Goal: Task Accomplishment & Management: Use online tool/utility

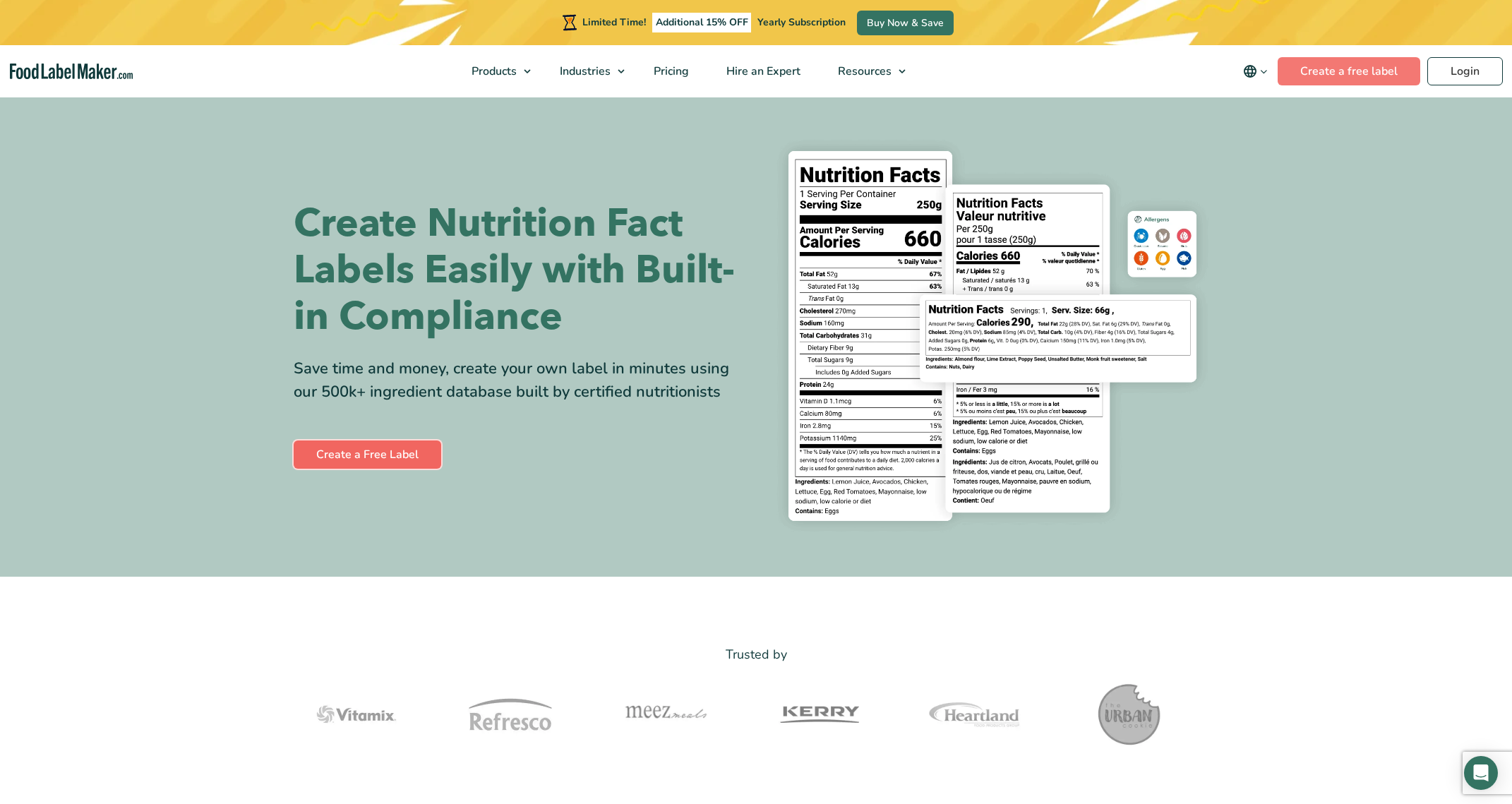
click at [364, 450] on link "Create a Free Label" at bounding box center [367, 455] width 148 height 28
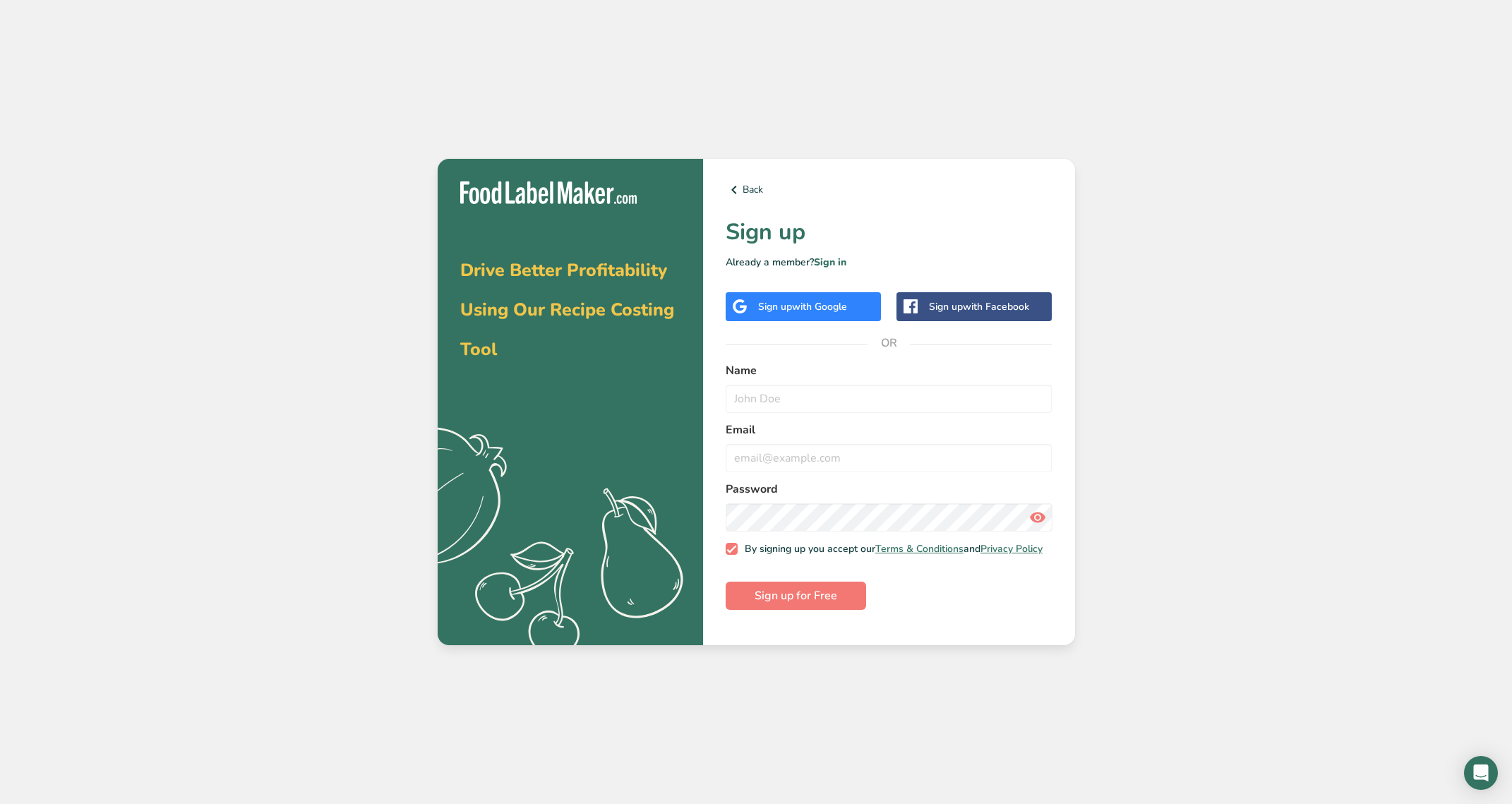
click at [945, 306] on div "Sign up with Facebook" at bounding box center [979, 306] width 100 height 15
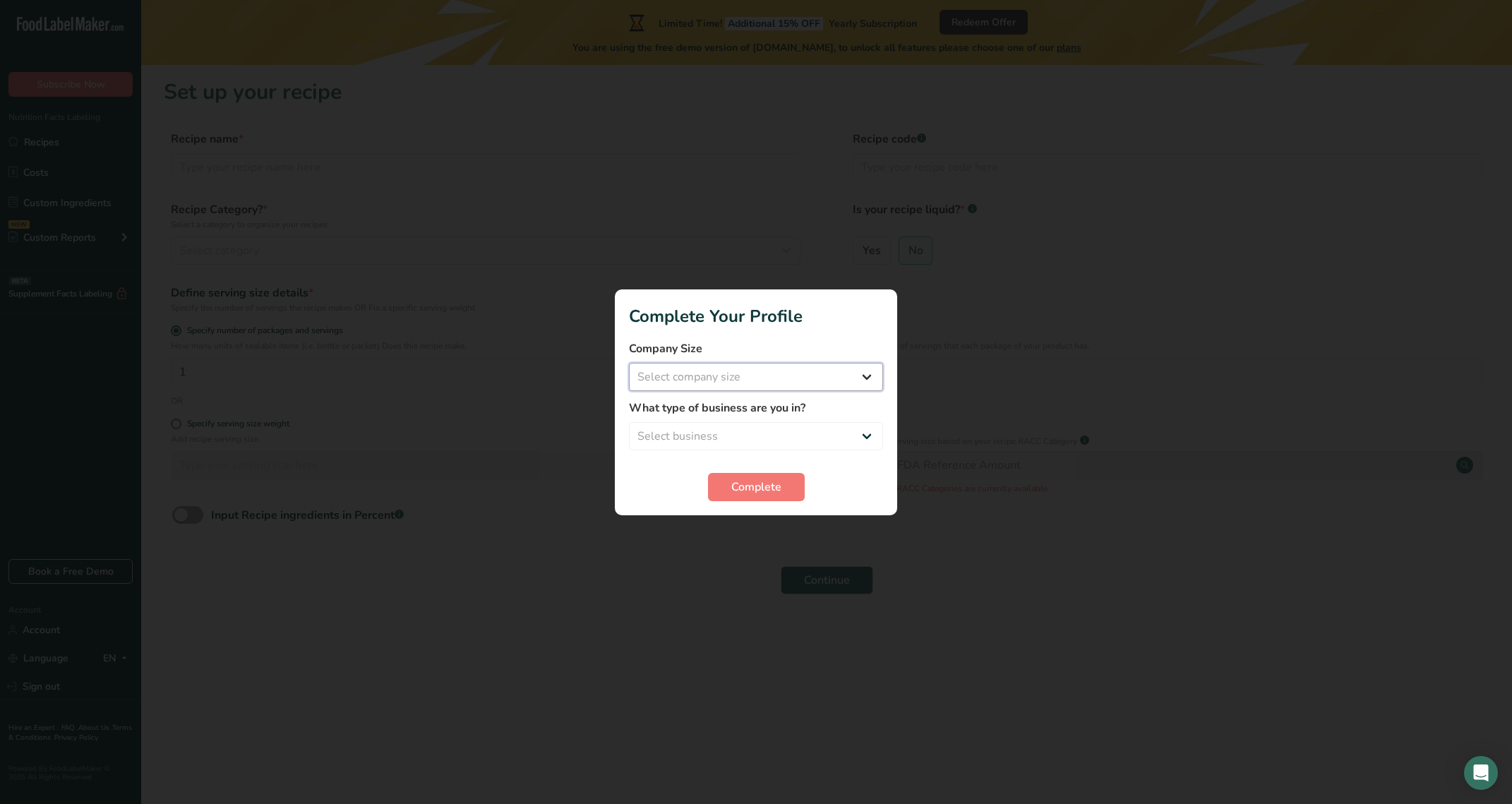
click at [765, 380] on select "Select company size Fewer than 10 Employees 10 to 50 Employees 51 to 500 Employ…" at bounding box center [756, 377] width 254 height 28
select select "1"
click at [629, 363] on select "Select company size Fewer than 10 Employees 10 to 50 Employees 51 to 500 Employ…" at bounding box center [756, 377] width 254 height 28
click at [750, 429] on select "Select business Packaged Food Manufacturer Restaurant & Cafe Bakery Meal Plans …" at bounding box center [756, 436] width 254 height 28
select select "8"
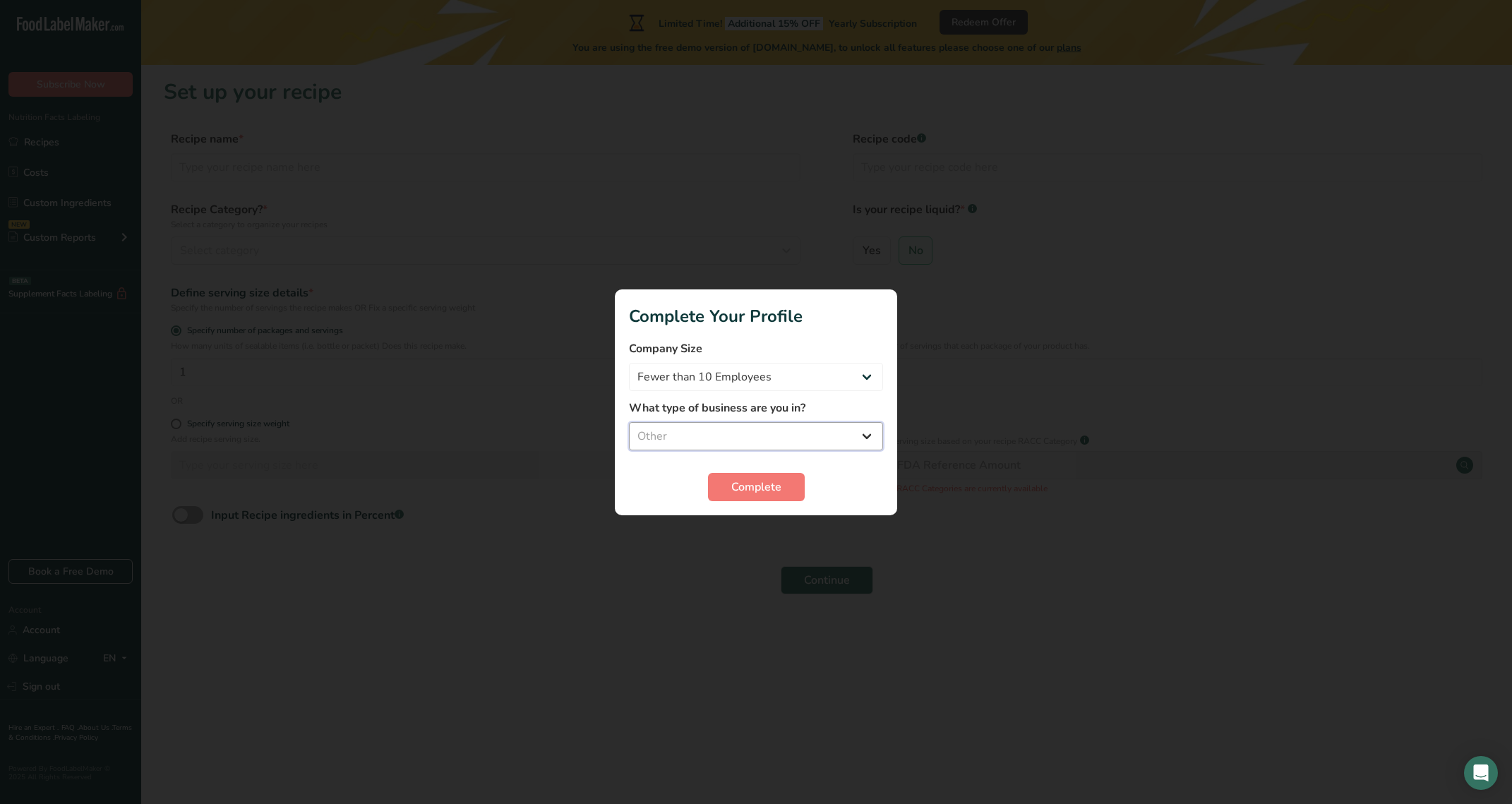
click at [629, 422] on select "Select business Packaged Food Manufacturer Restaurant & Cafe Bakery Meal Plans …" at bounding box center [756, 436] width 254 height 28
click at [771, 491] on span "Complete" at bounding box center [756, 487] width 50 height 17
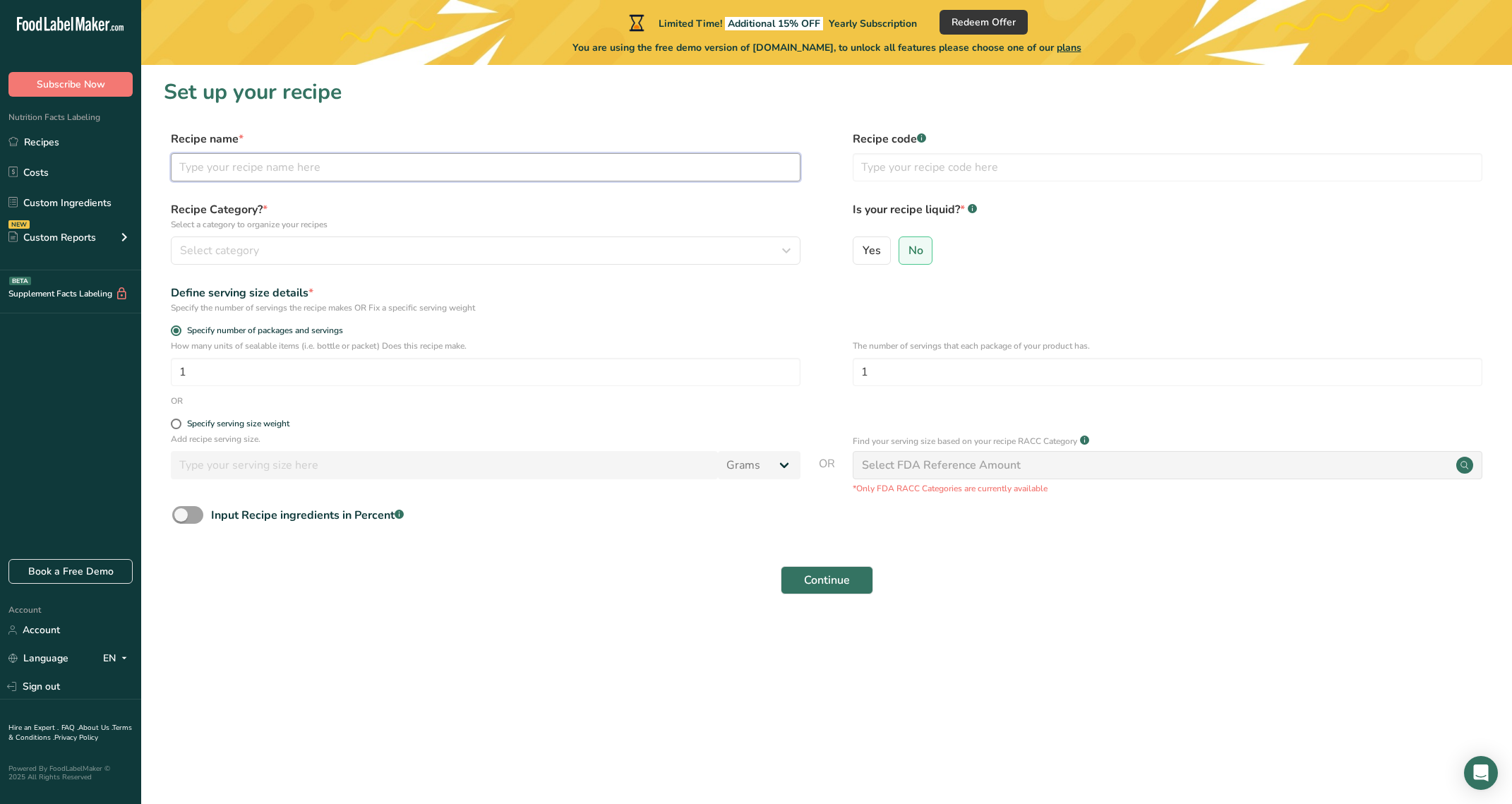
click at [334, 173] on input "text" at bounding box center [486, 167] width 630 height 28
type input "HC"
click at [358, 255] on div "Select category" at bounding box center [481, 250] width 603 height 17
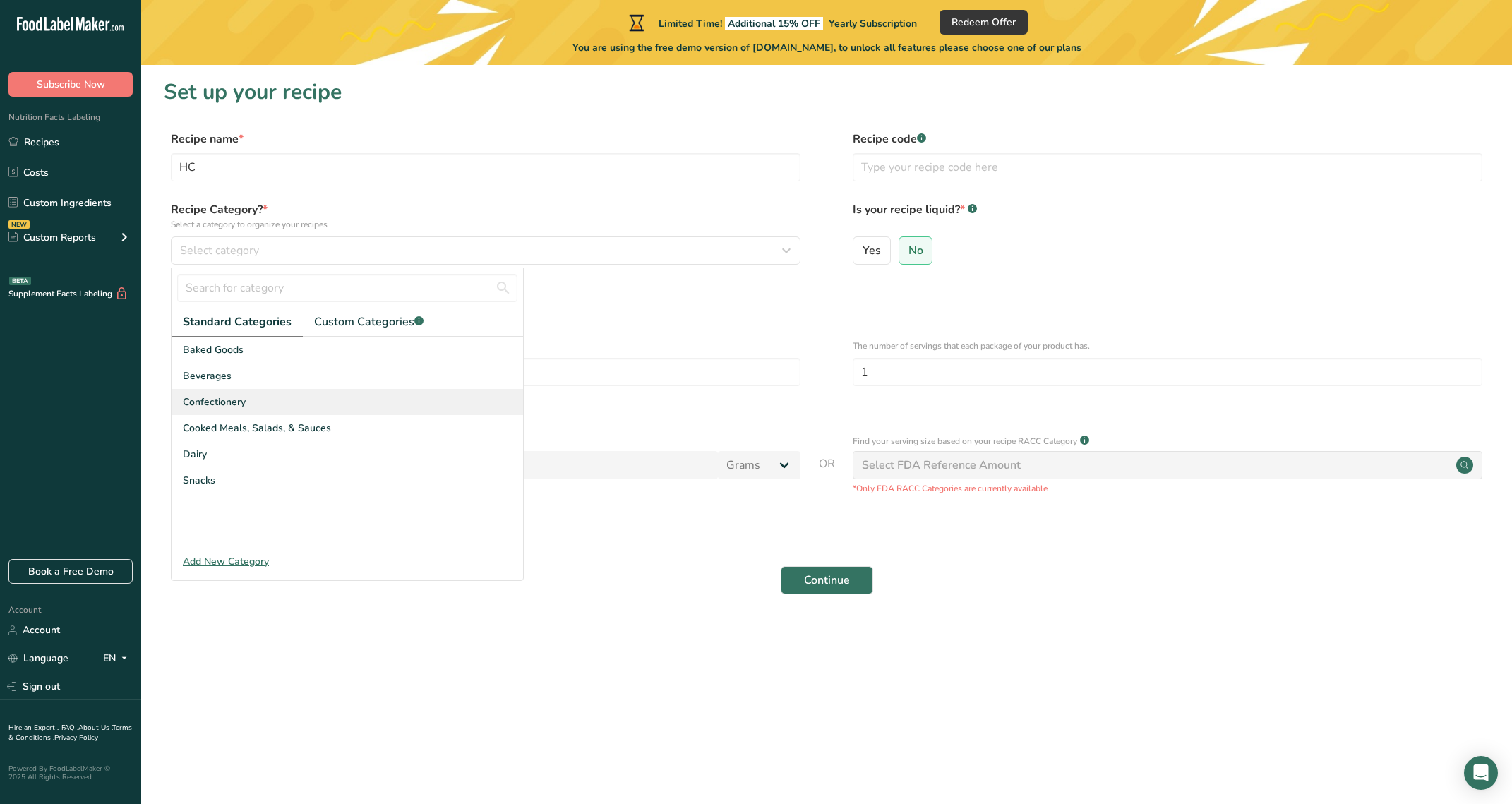
click at [233, 393] on div "Confectionery" at bounding box center [347, 402] width 352 height 26
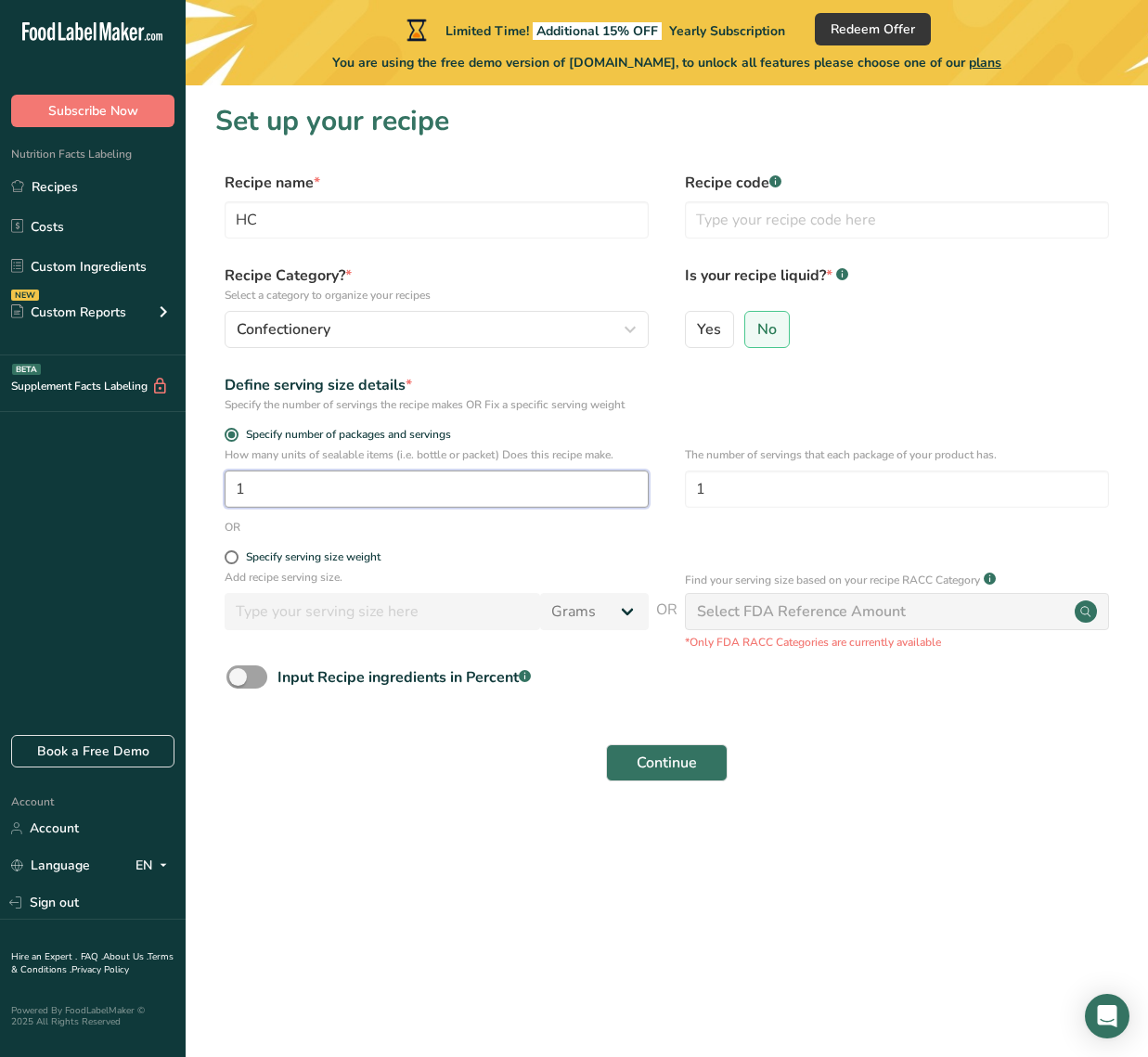
click at [353, 489] on input "1" at bounding box center [437, 490] width 424 height 37
drag, startPoint x: 358, startPoint y: 490, endPoint x: 278, endPoint y: 494, distance: 80.1
click at [217, 487] on div "How many units of sealable items (i.e. bottle or packet) Does this recipe make.…" at bounding box center [667, 482] width 903 height 72
type input "4"
click at [339, 559] on div "Specify serving size weight" at bounding box center [313, 558] width 135 height 14
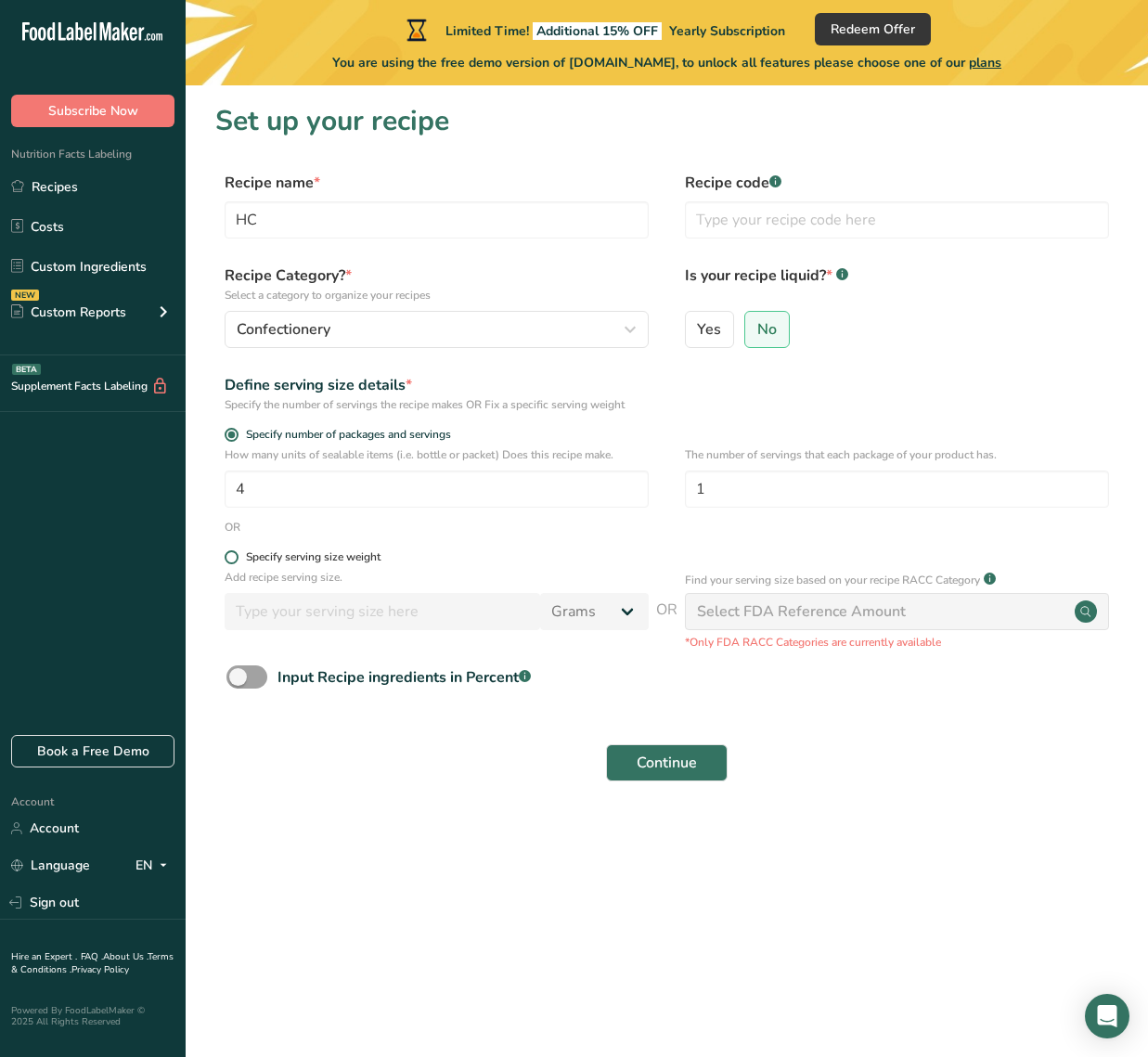
click at [236, 559] on input "Specify serving size weight" at bounding box center [231, 557] width 12 height 12
radio input "true"
radio input "false"
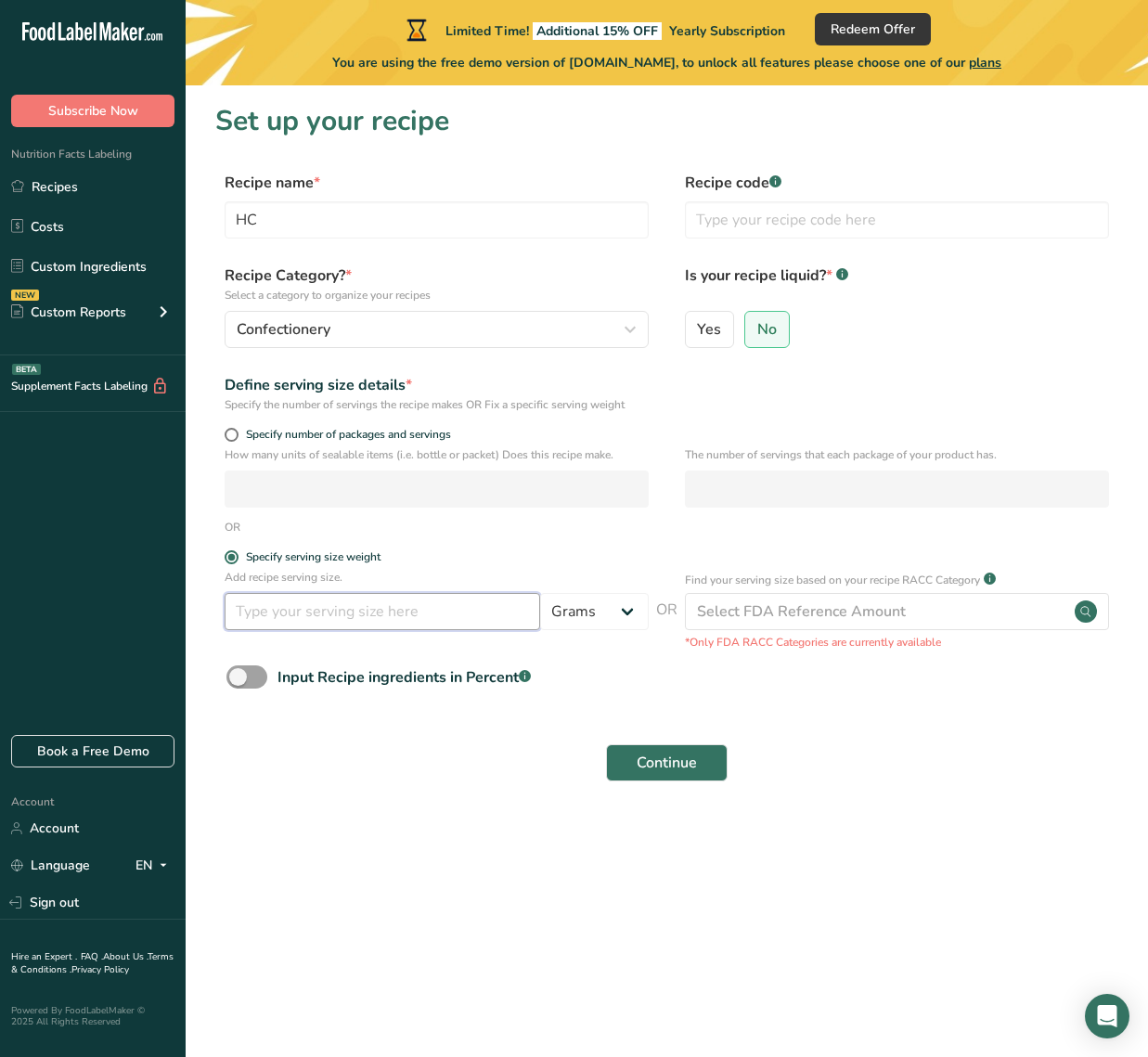
click at [386, 612] on input "number" at bounding box center [382, 612] width 315 height 37
type input "30"
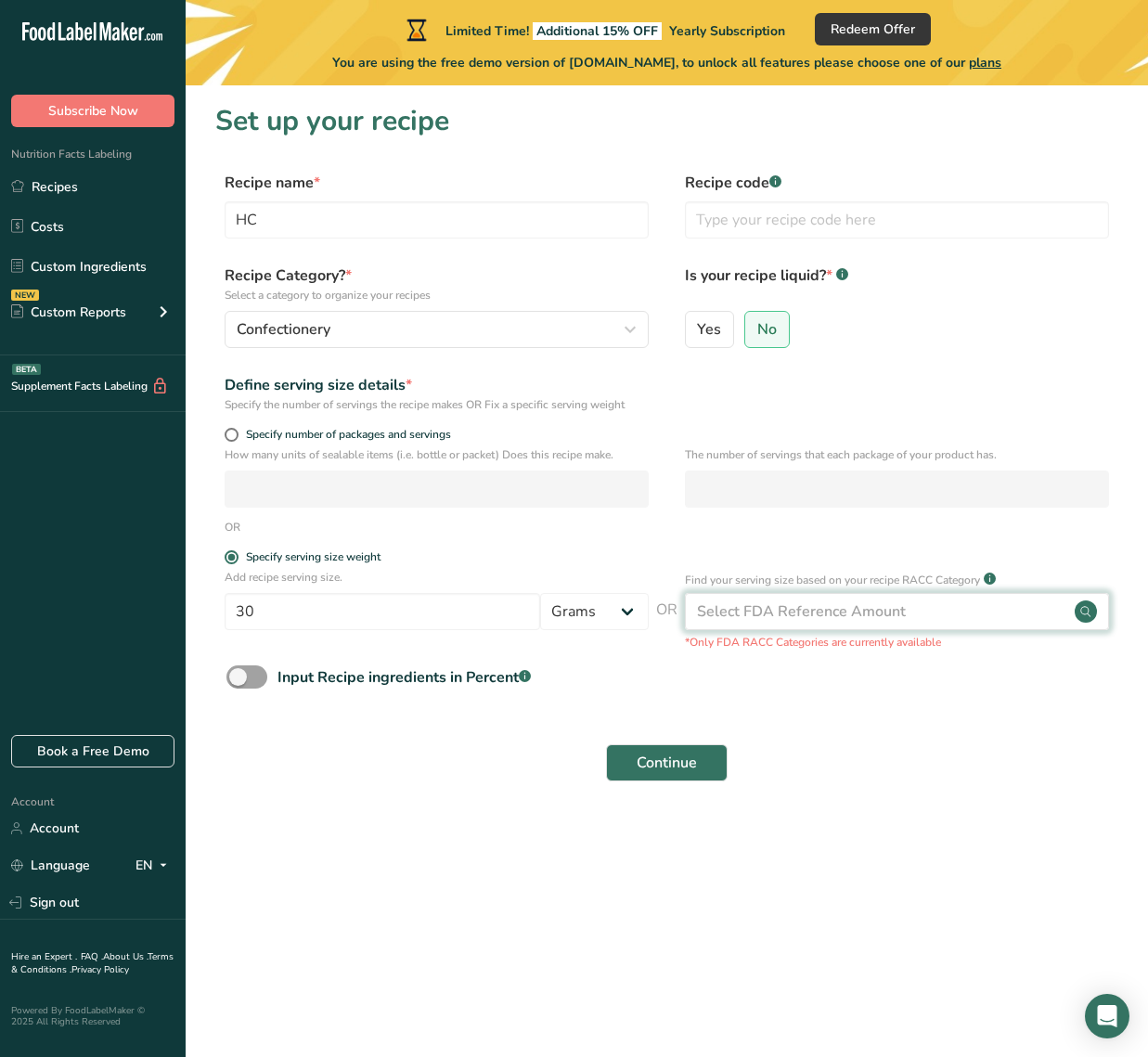
click at [723, 608] on div "Select FDA Reference Amount" at bounding box center [801, 611] width 209 height 23
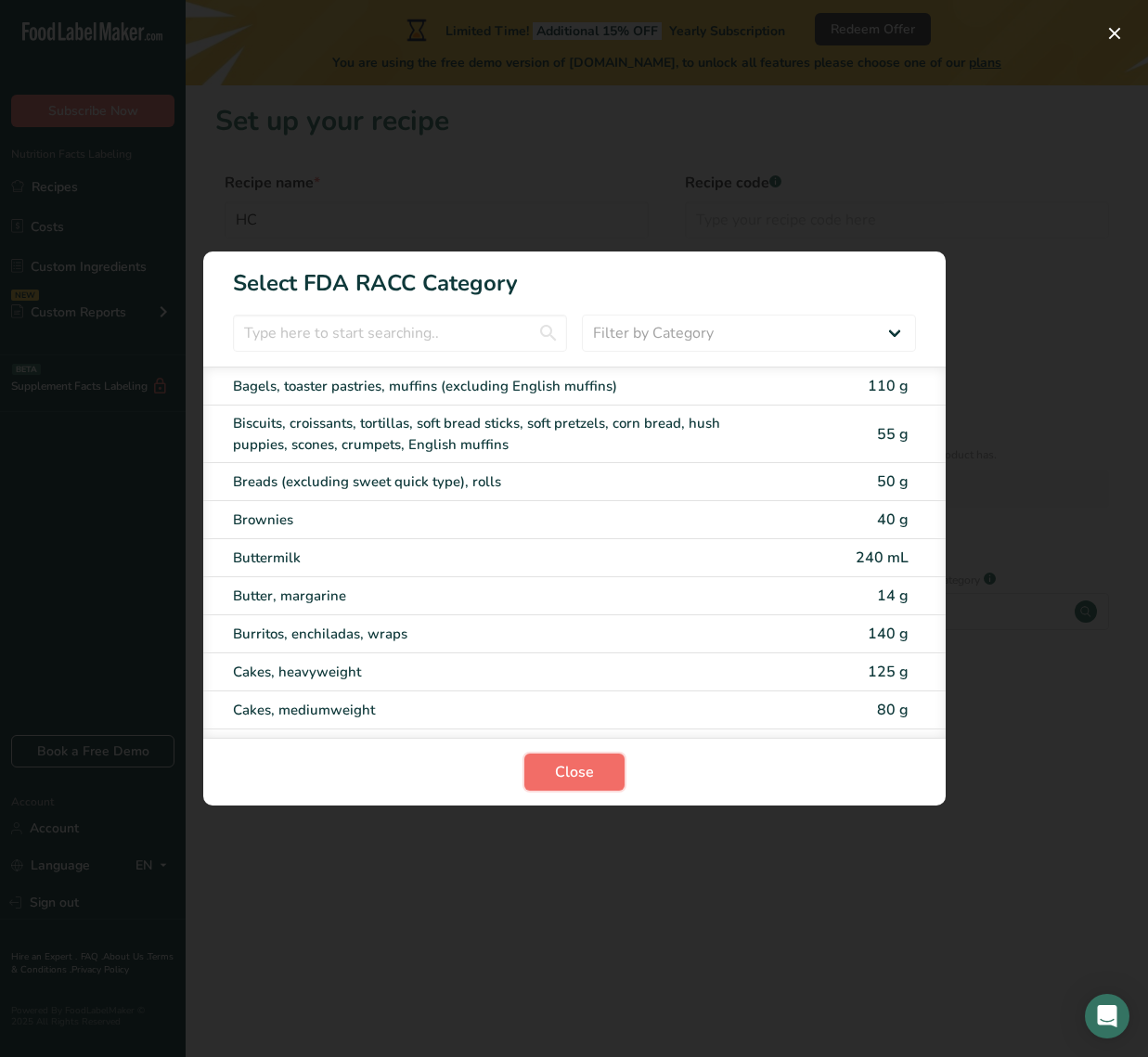
click at [590, 777] on span "Close" at bounding box center [574, 771] width 39 height 23
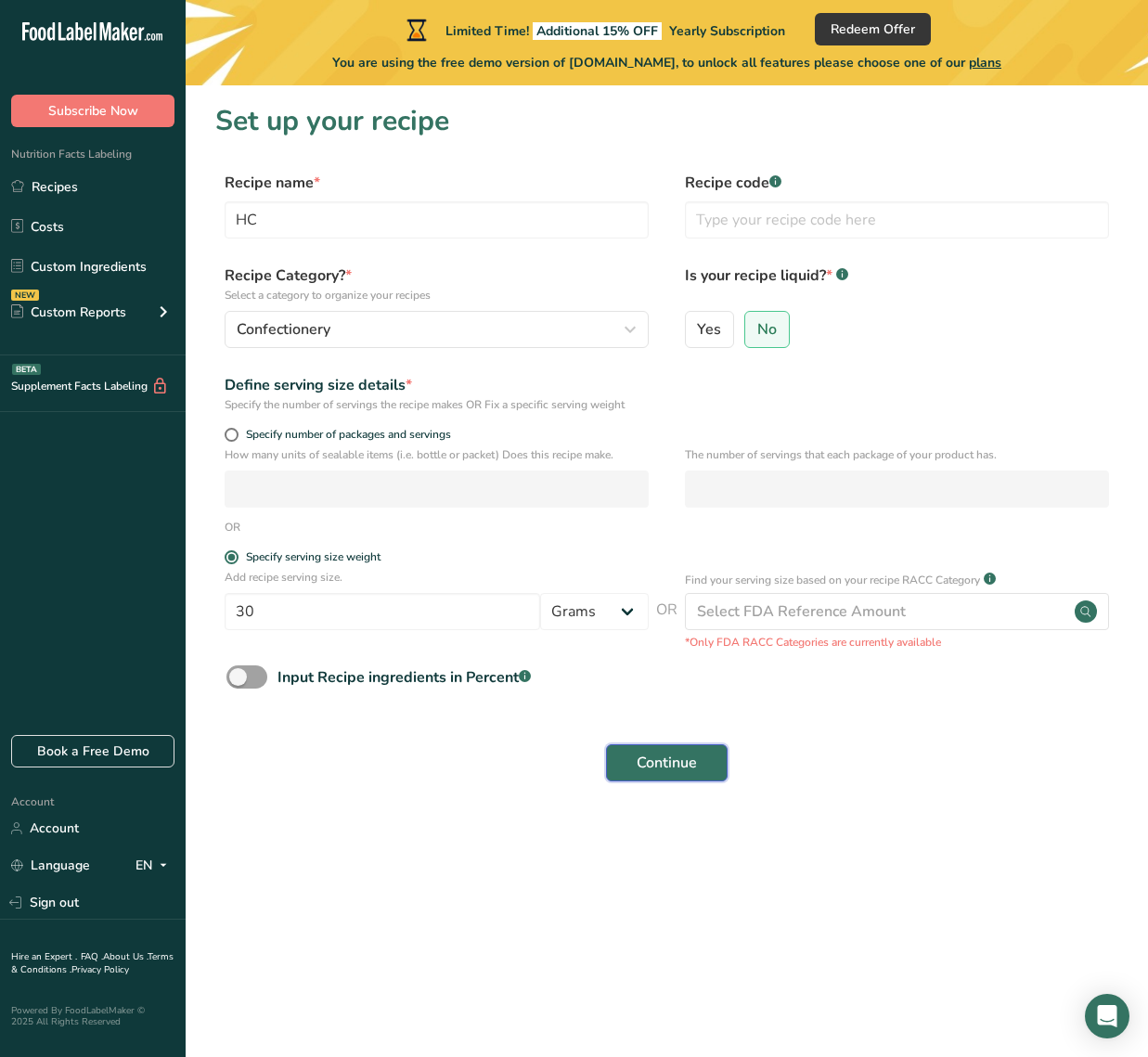
click at [651, 758] on span "Continue" at bounding box center [666, 762] width 60 height 23
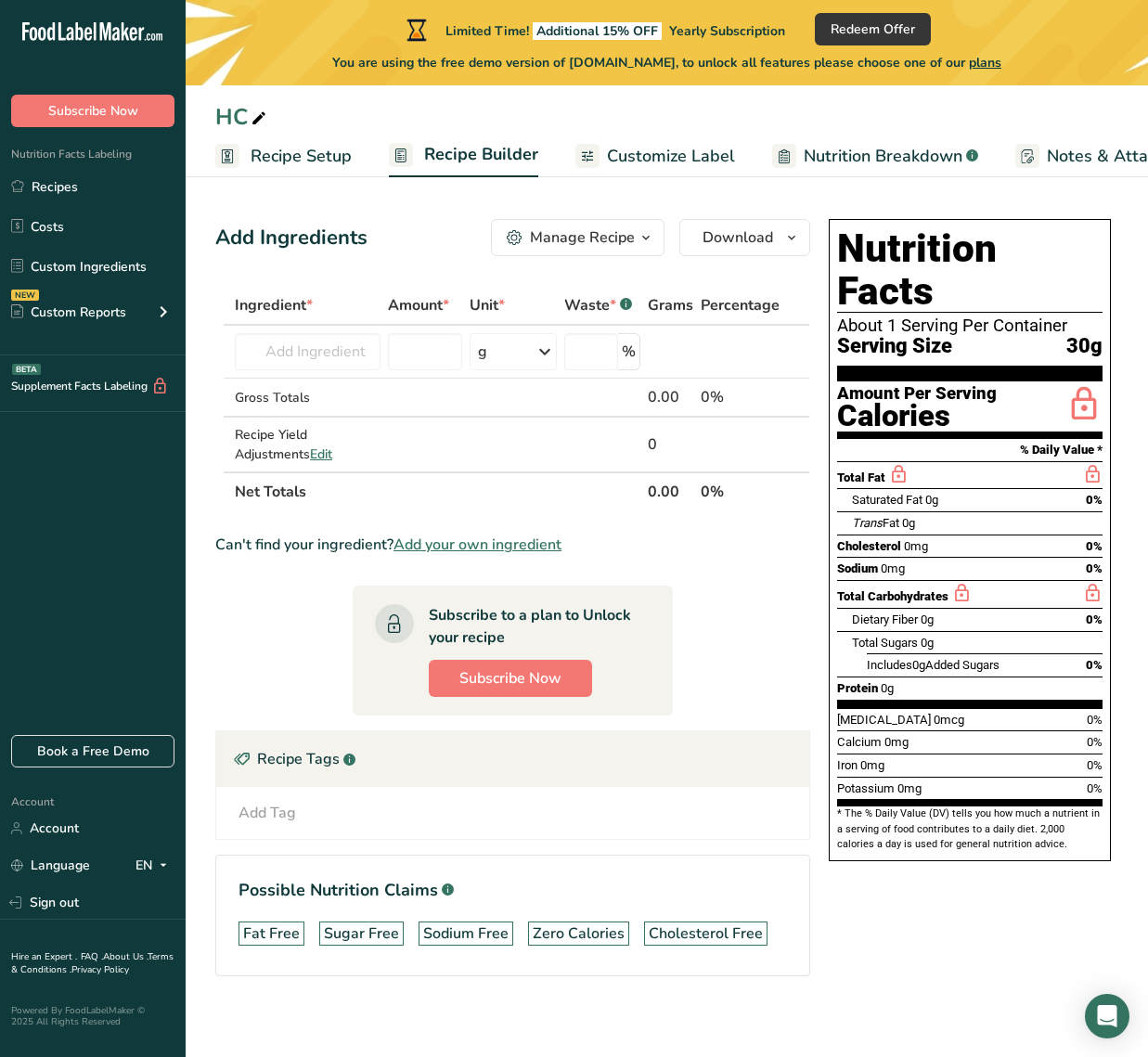
scroll to position [8, 0]
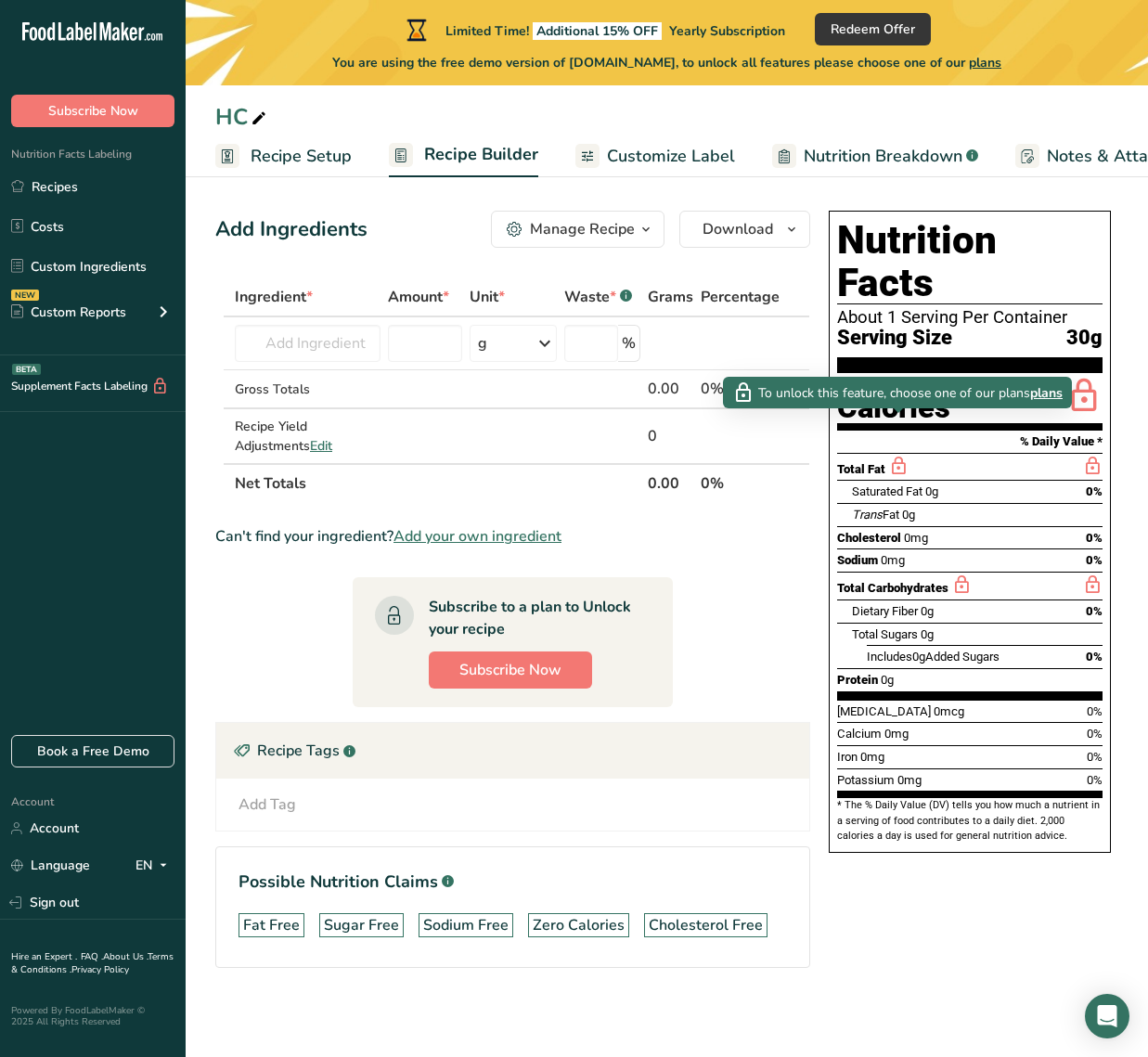
click at [1048, 393] on span "plans" at bounding box center [1046, 393] width 33 height 20
